Goal: Communication & Community: Answer question/provide support

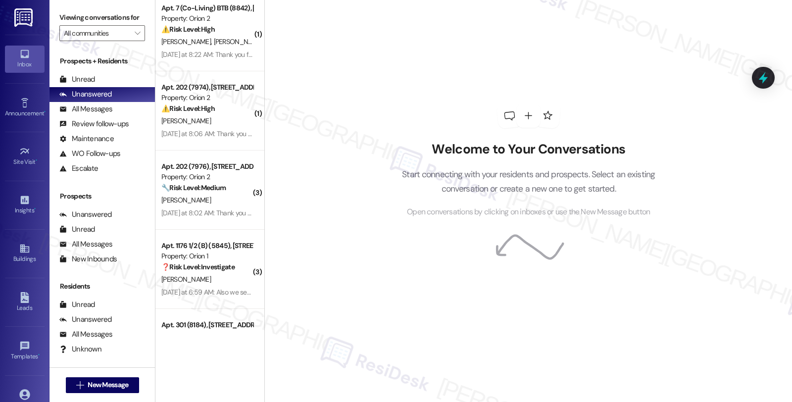
scroll to position [3629, 0]
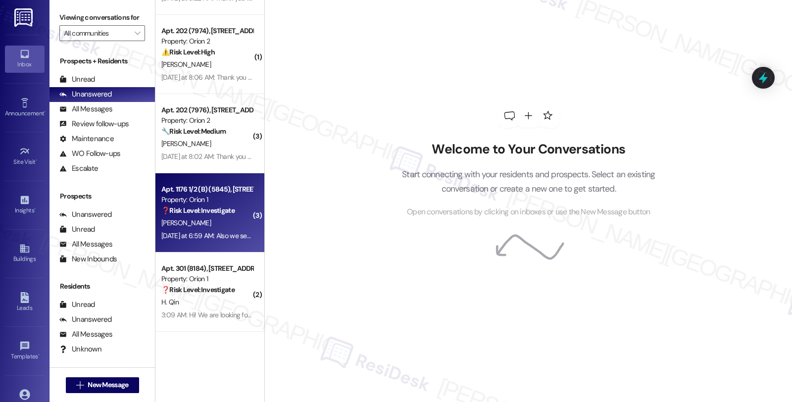
click at [234, 215] on div "❓ Risk Level: Investigate" at bounding box center [207, 210] width 92 height 10
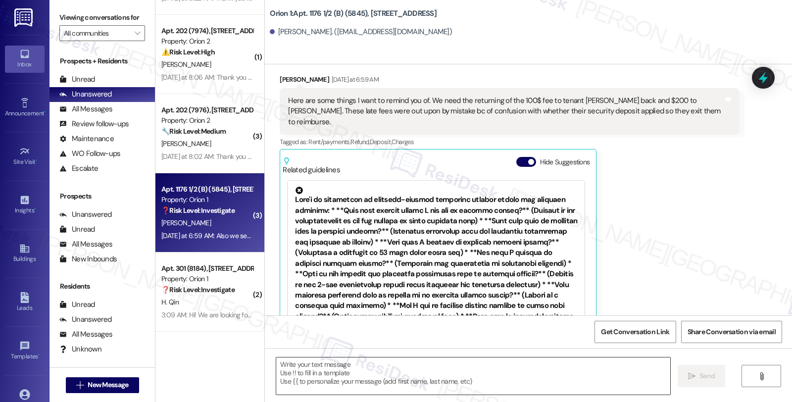
scroll to position [377, 0]
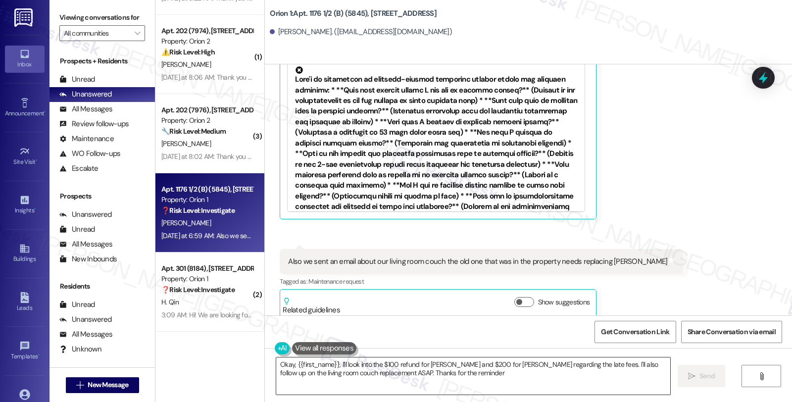
type textarea "Okay, {{first_name}}, I'll look into the $100 refund for [PERSON_NAME] and $200…"
click at [658, 201] on div "[PERSON_NAME] [DATE] at 6:59 AM Here are some things I want to remind you of. W…" at bounding box center [509, 86] width 459 height 265
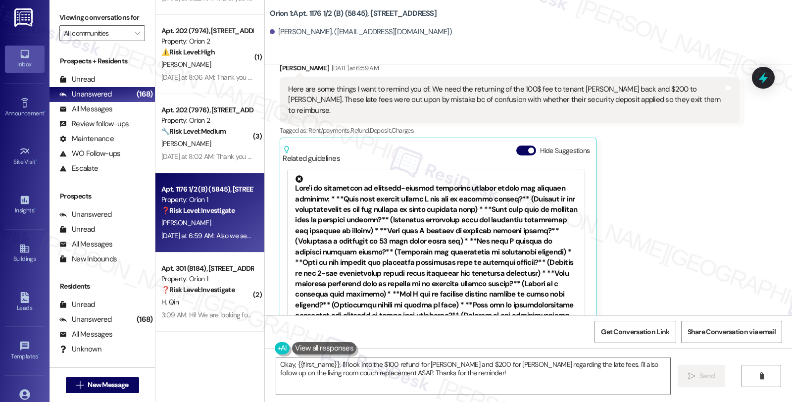
scroll to position [266, 0]
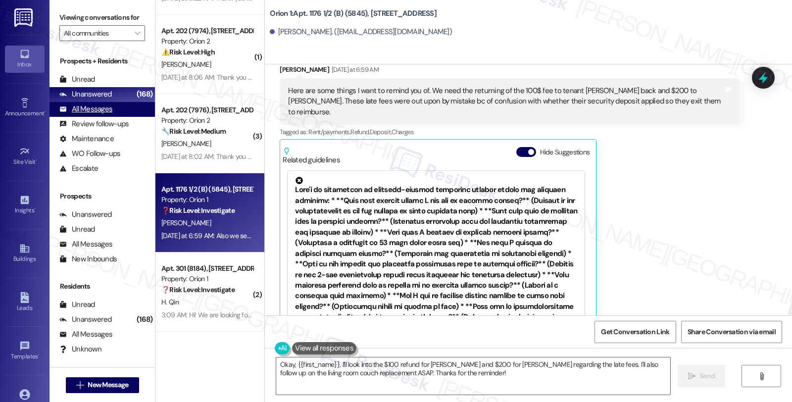
click at [105, 114] on div "All Messages" at bounding box center [85, 109] width 53 height 10
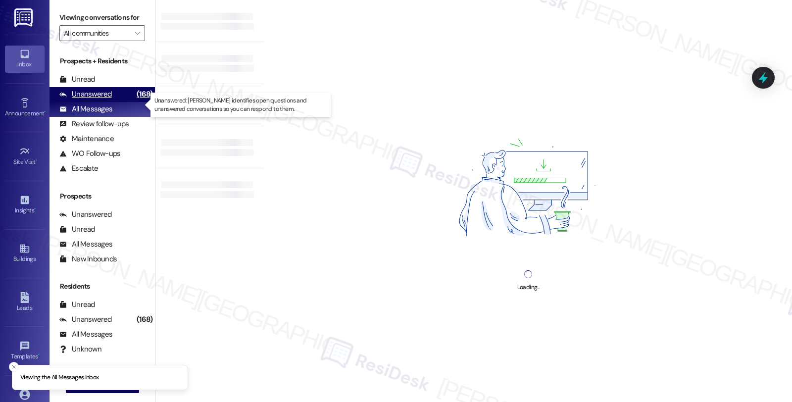
click at [102, 100] on div "Unanswered" at bounding box center [85, 94] width 52 height 10
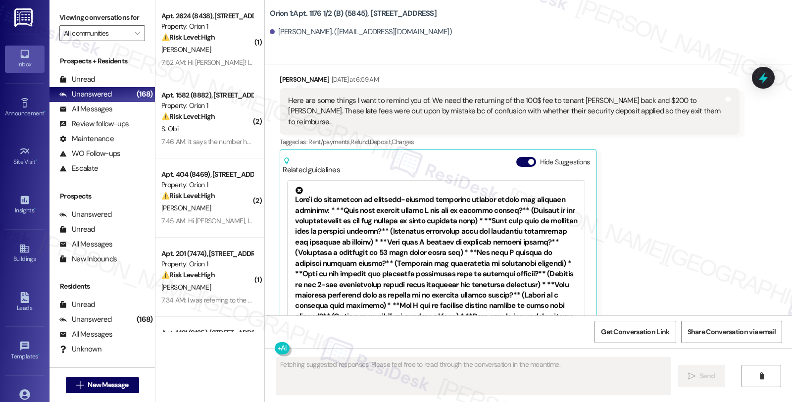
scroll to position [377, 0]
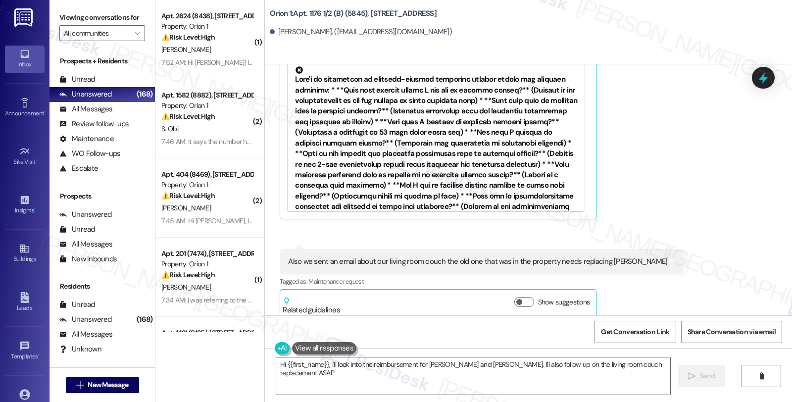
type textarea "Hi {{first_name}}, I'll look into the reimbursement for [PERSON_NAME] and [PERS…"
